Goal: Task Accomplishment & Management: Use online tool/utility

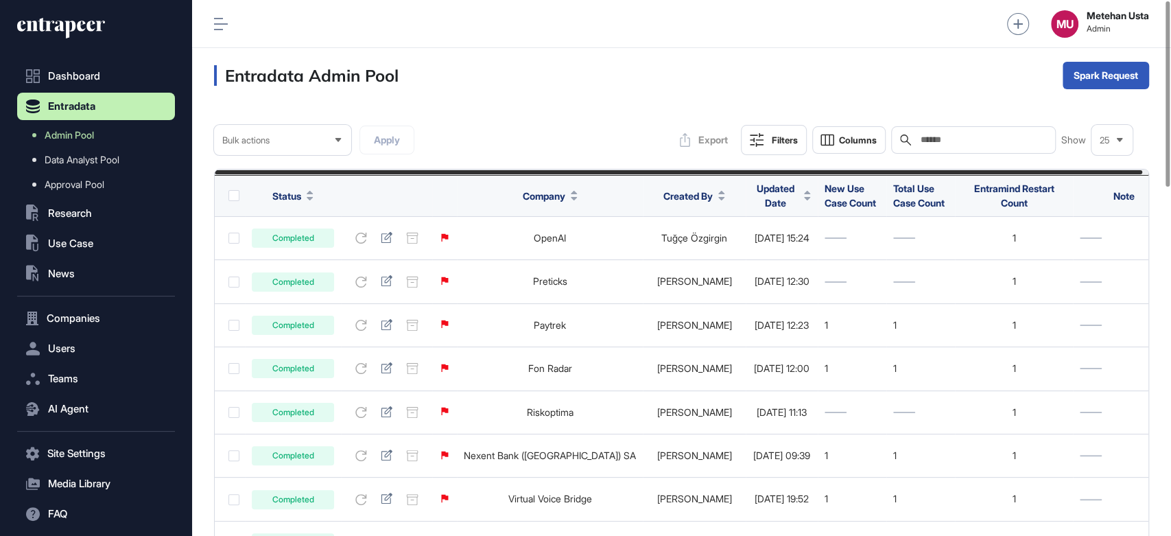
click at [980, 141] on input "text" at bounding box center [983, 139] width 128 height 11
paste input "**********"
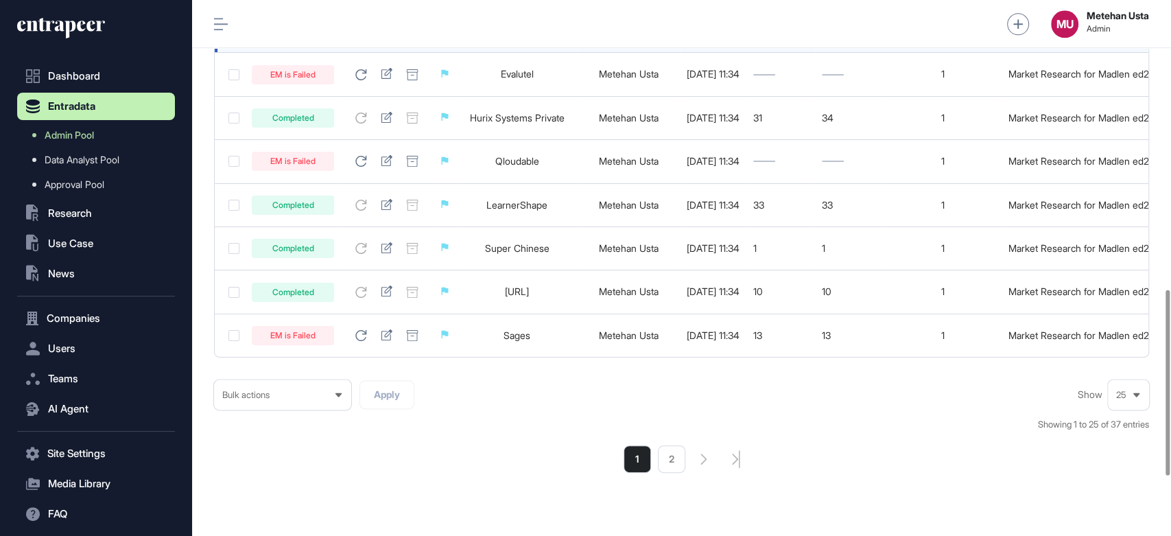
scroll to position [1004, 0]
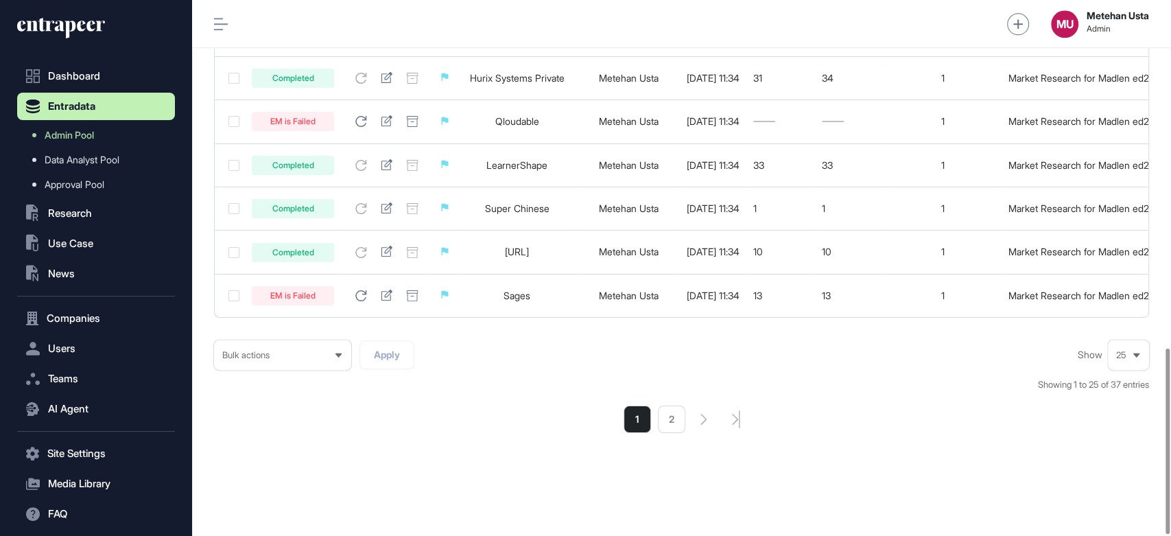
type input "**********"
click at [1136, 355] on icon at bounding box center [1136, 355] width 6 height 4
click at [1117, 320] on li "100" at bounding box center [1128, 329] width 33 height 27
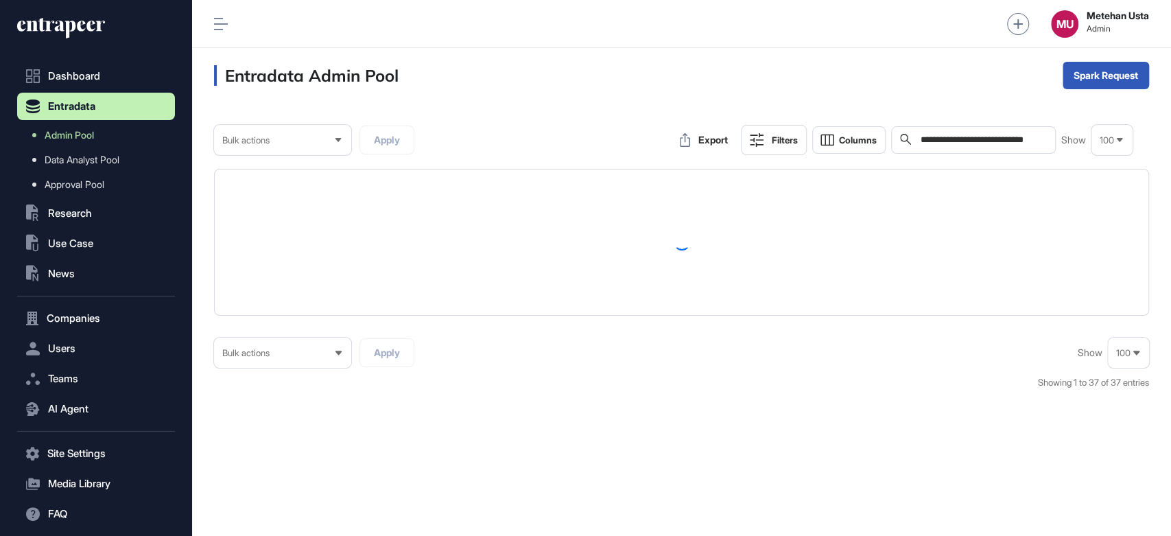
scroll to position [535, 978]
click at [214, 20] on icon at bounding box center [221, 24] width 14 height 12
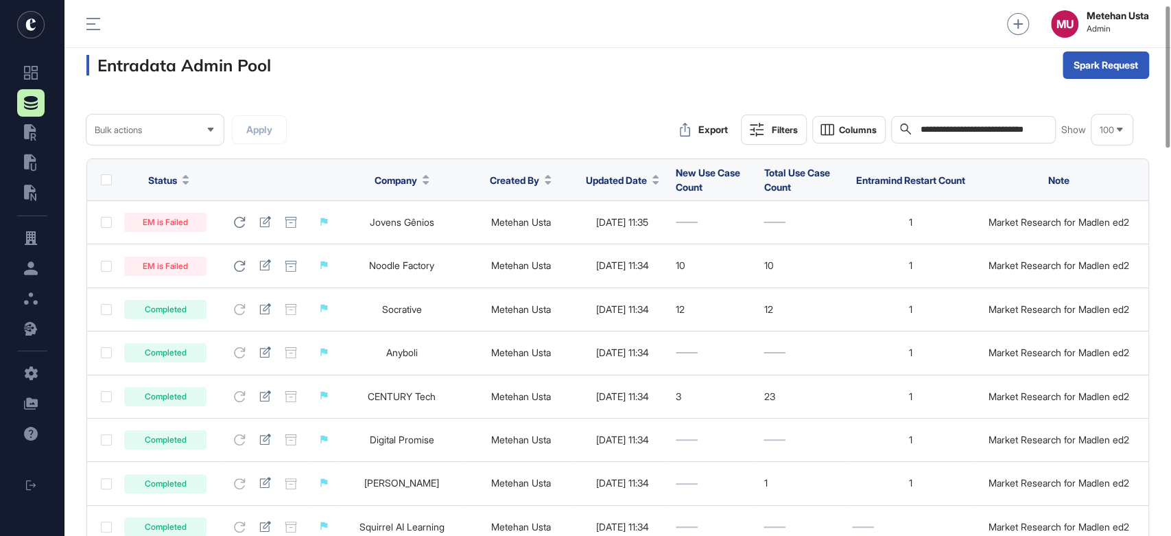
scroll to position [0, 0]
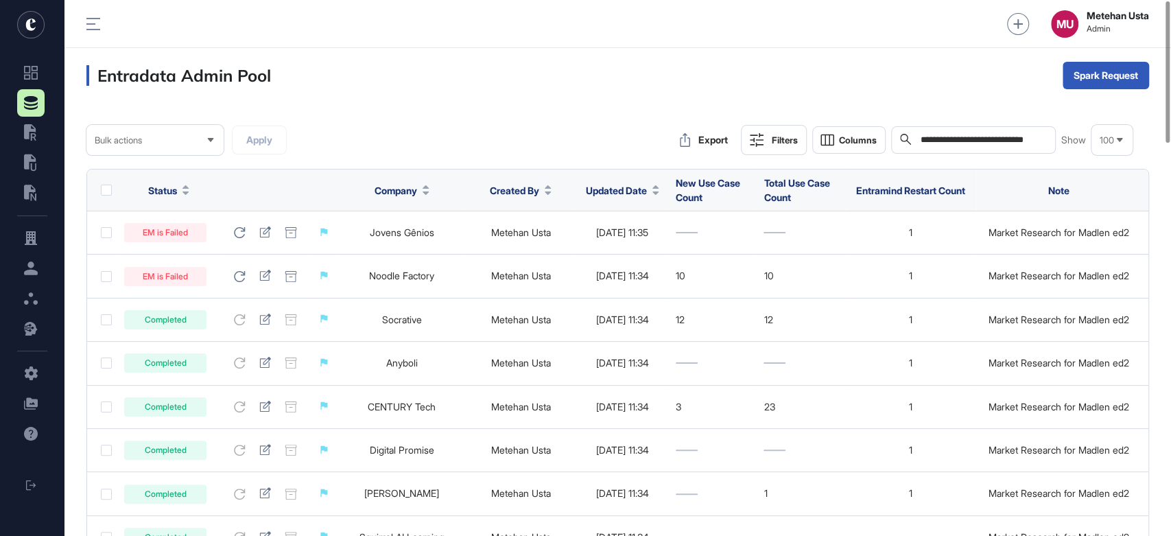
click at [763, 145] on button "Filters" at bounding box center [774, 140] width 66 height 30
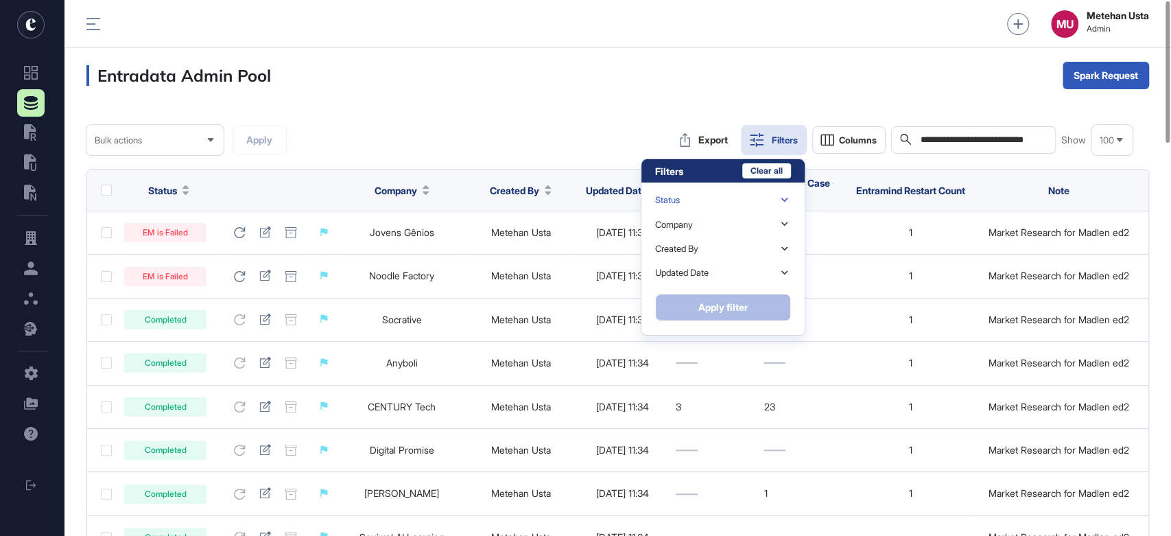
click at [681, 205] on div "Status" at bounding box center [723, 200] width 136 height 24
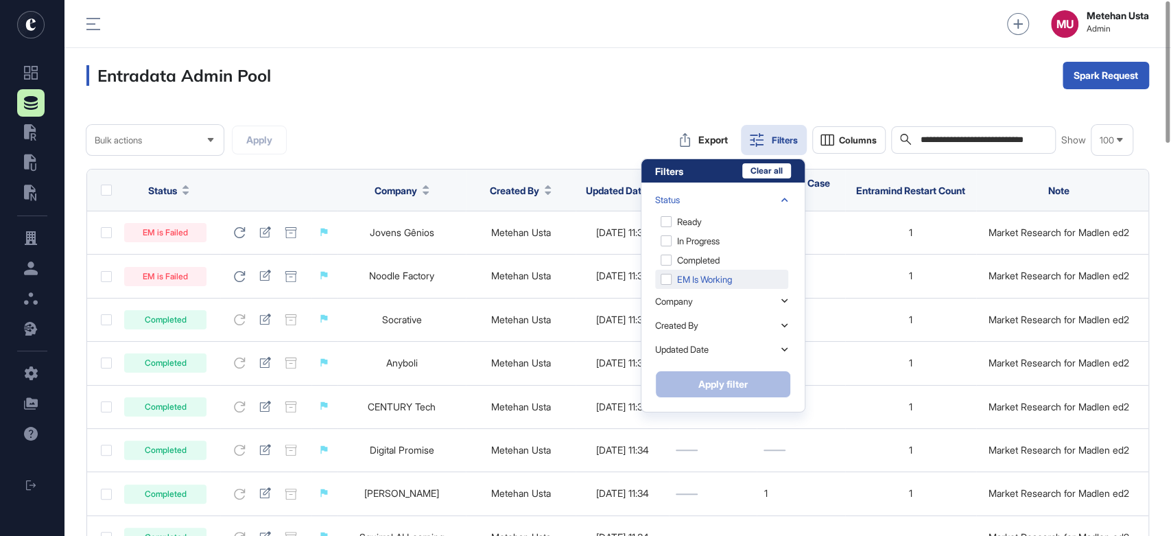
click at [693, 289] on div "EM is Working" at bounding box center [721, 298] width 133 height 19
click at [674, 289] on div "EM is Working" at bounding box center [721, 298] width 133 height 19
click at [667, 270] on div "EM is Failed" at bounding box center [721, 279] width 133 height 19
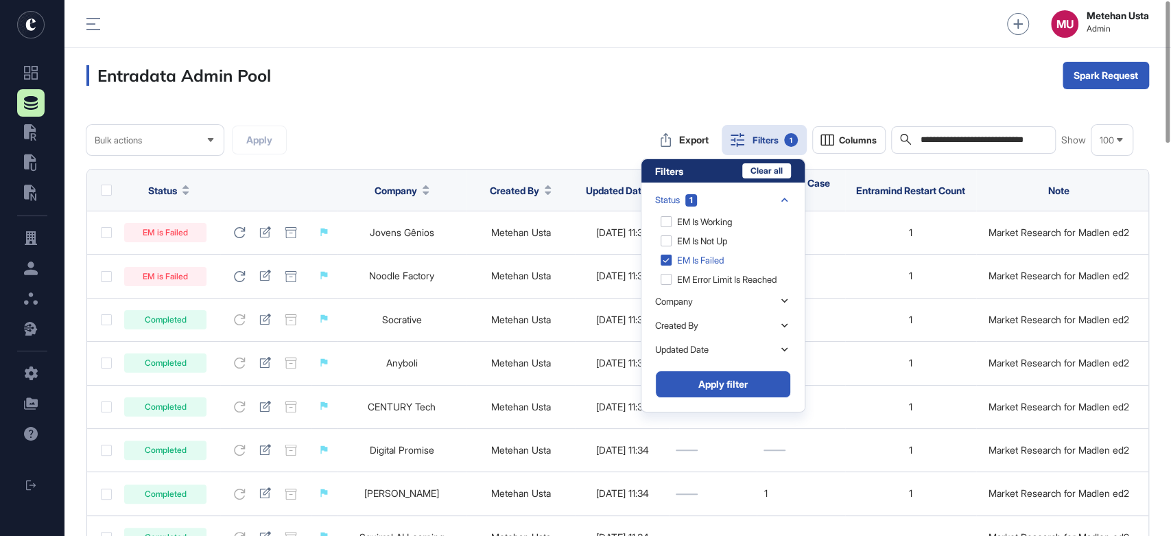
click at [711, 388] on button "Apply filter" at bounding box center [723, 383] width 136 height 27
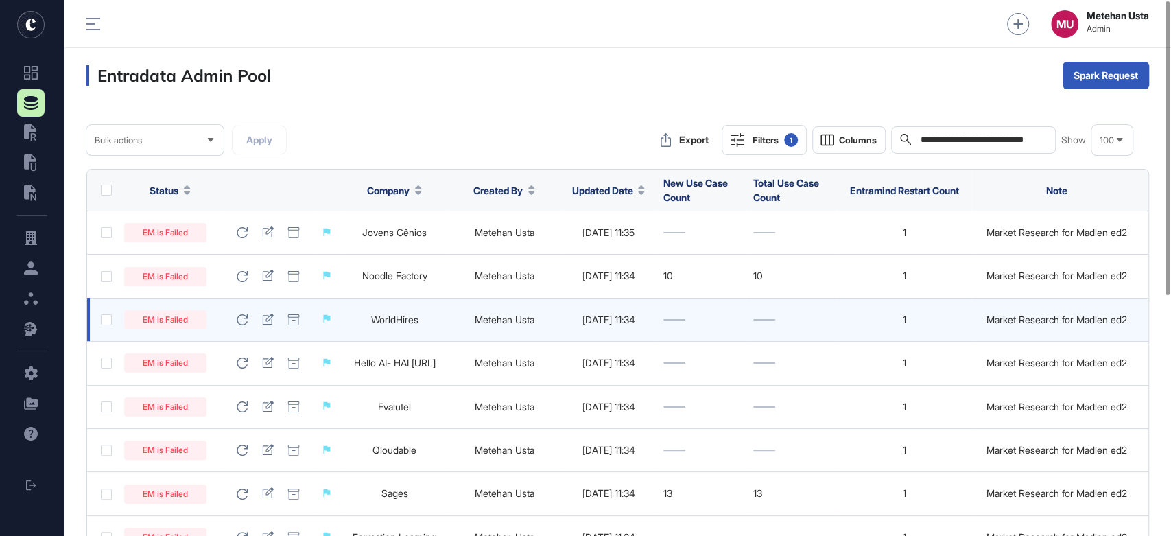
scroll to position [536, 1107]
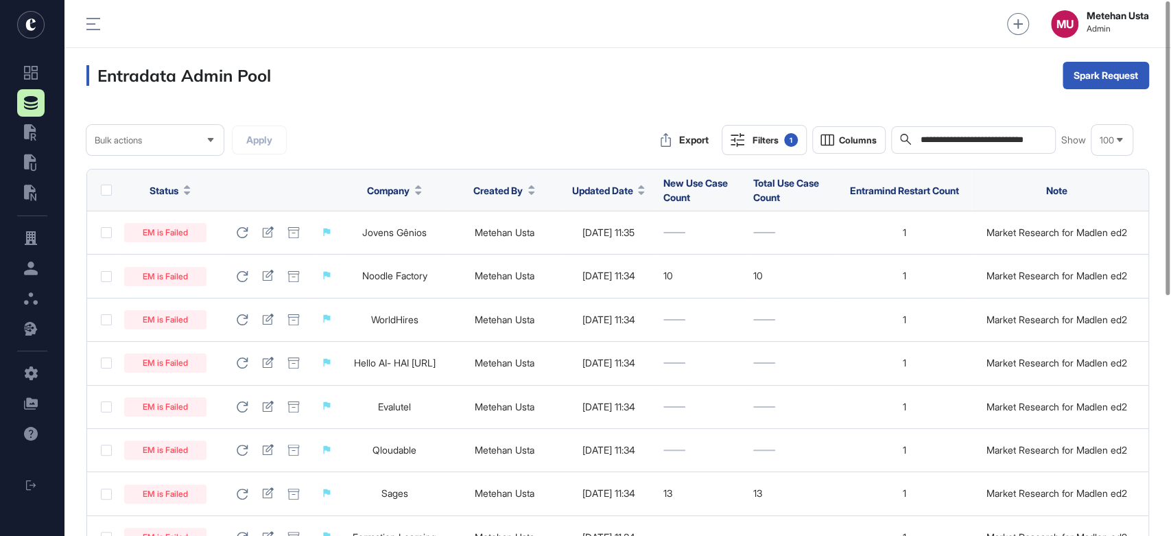
click at [108, 196] on th at bounding box center [102, 190] width 30 height 42
click at [104, 191] on label at bounding box center [106, 190] width 11 height 11
click at [198, 145] on div "Bulk actions" at bounding box center [154, 140] width 137 height 27
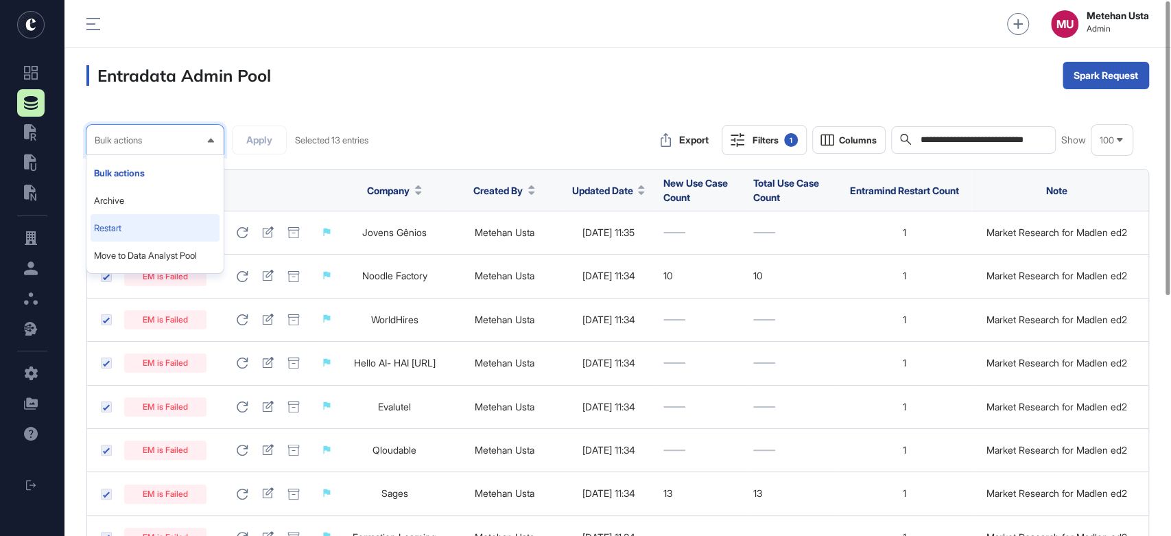
click at [110, 241] on li "Restart" at bounding box center [155, 254] width 129 height 27
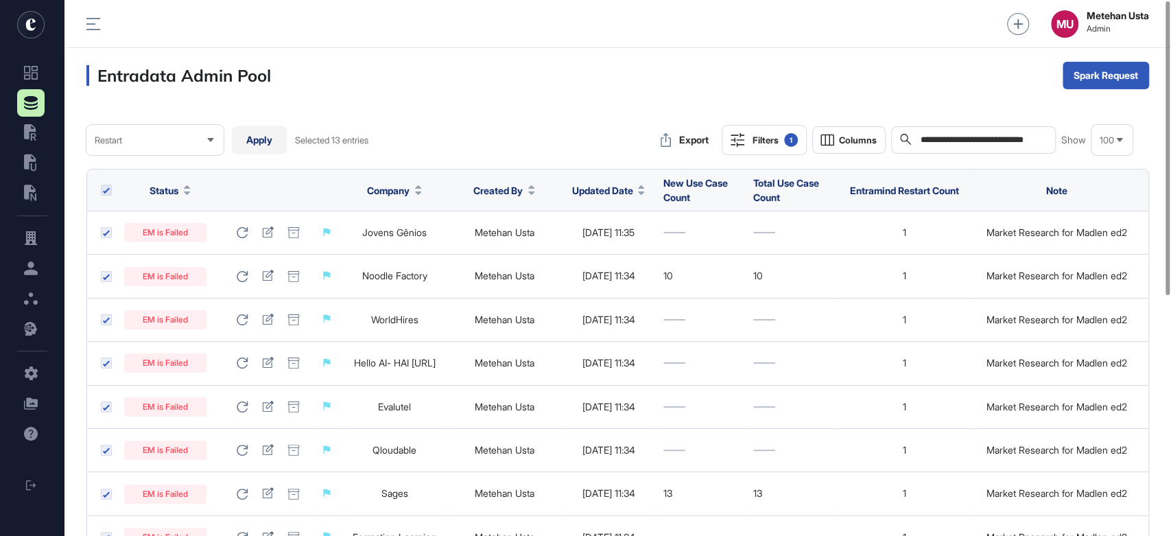
click at [287, 131] on div "Restart Apply Selected 13 entries" at bounding box center [227, 140] width 282 height 30
click at [273, 141] on button "Apply" at bounding box center [259, 140] width 55 height 29
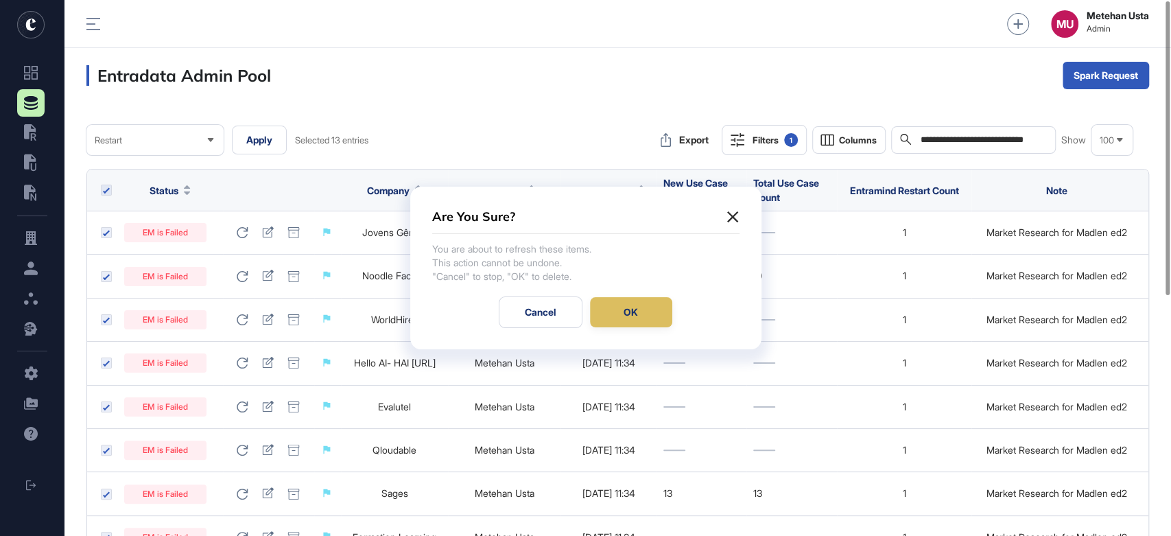
click at [631, 311] on div "OK" at bounding box center [631, 312] width 82 height 30
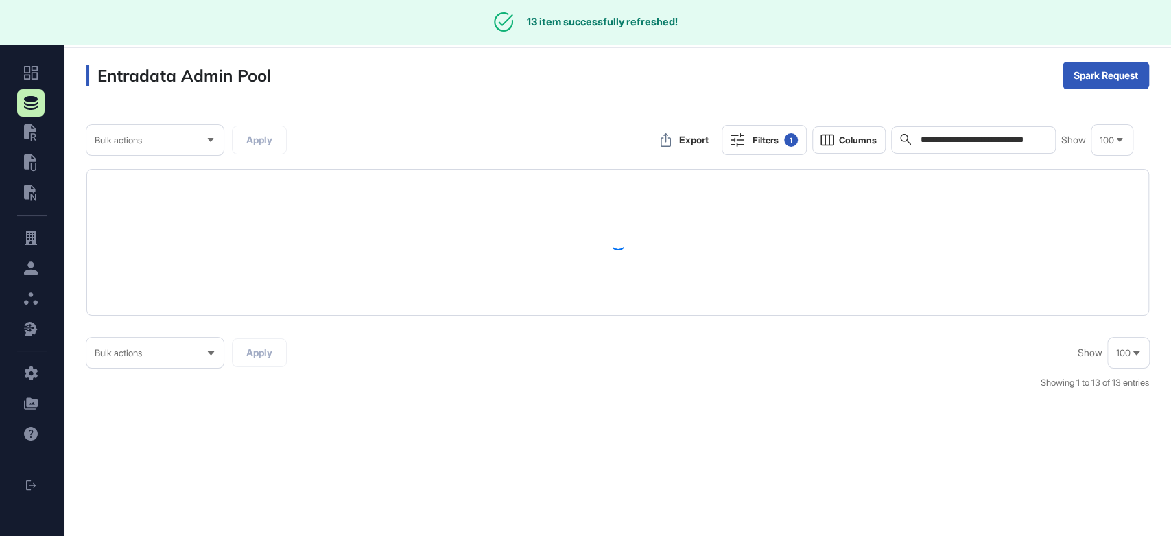
scroll to position [535, 1107]
